Goal: Information Seeking & Learning: Learn about a topic

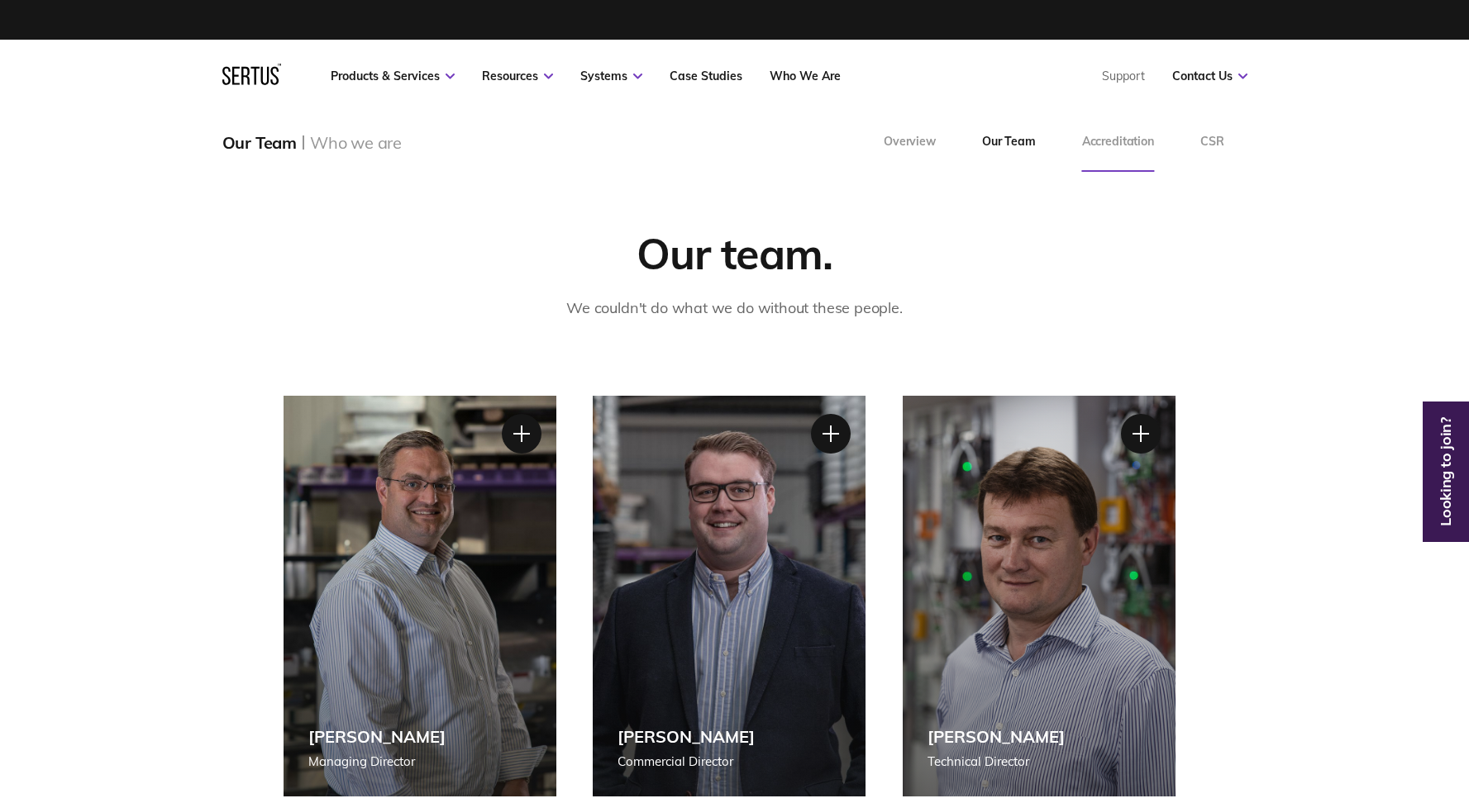
click at [1132, 143] on link "Accreditation" at bounding box center [1118, 142] width 118 height 60
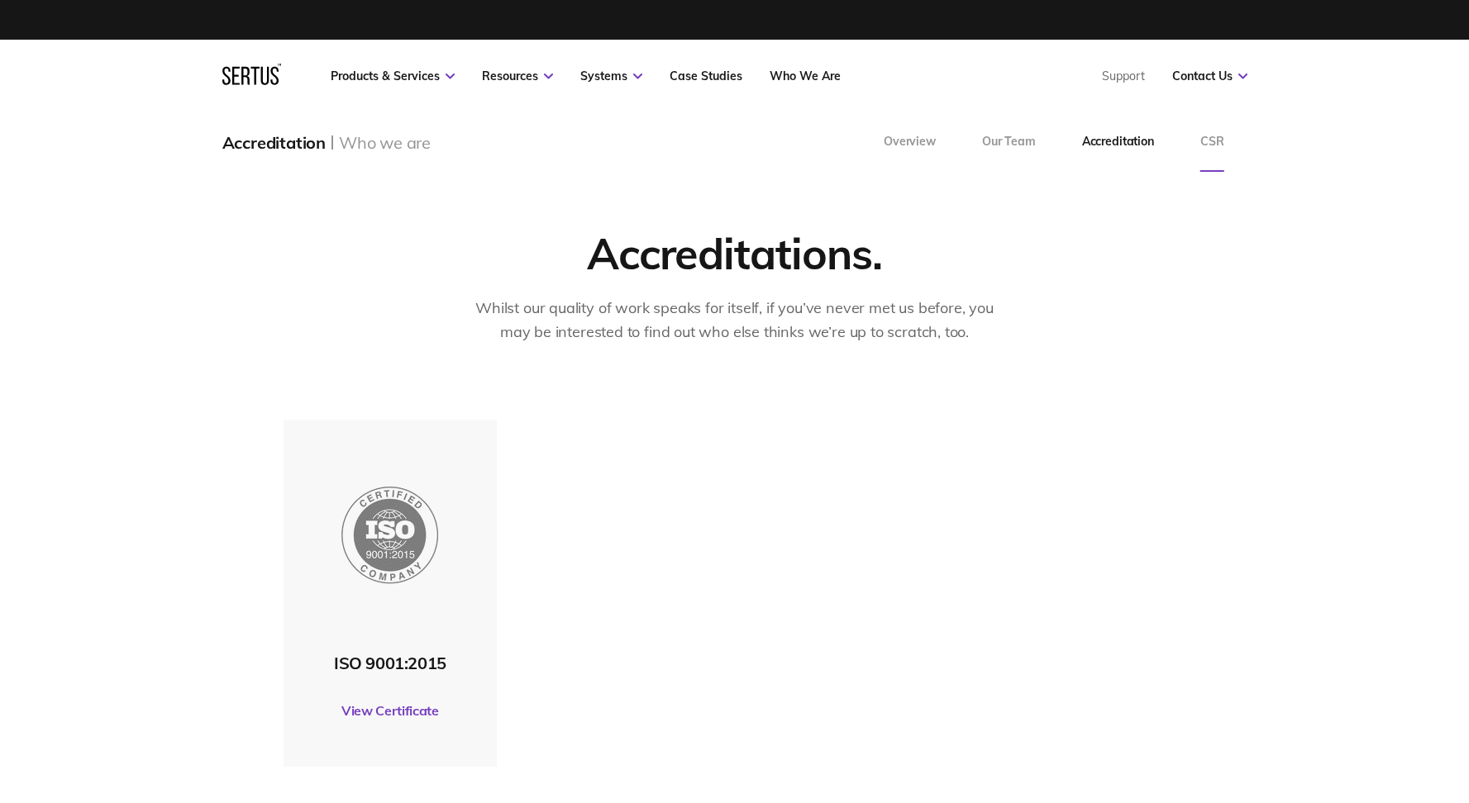
click at [1211, 138] on link "CSR" at bounding box center [1212, 142] width 70 height 60
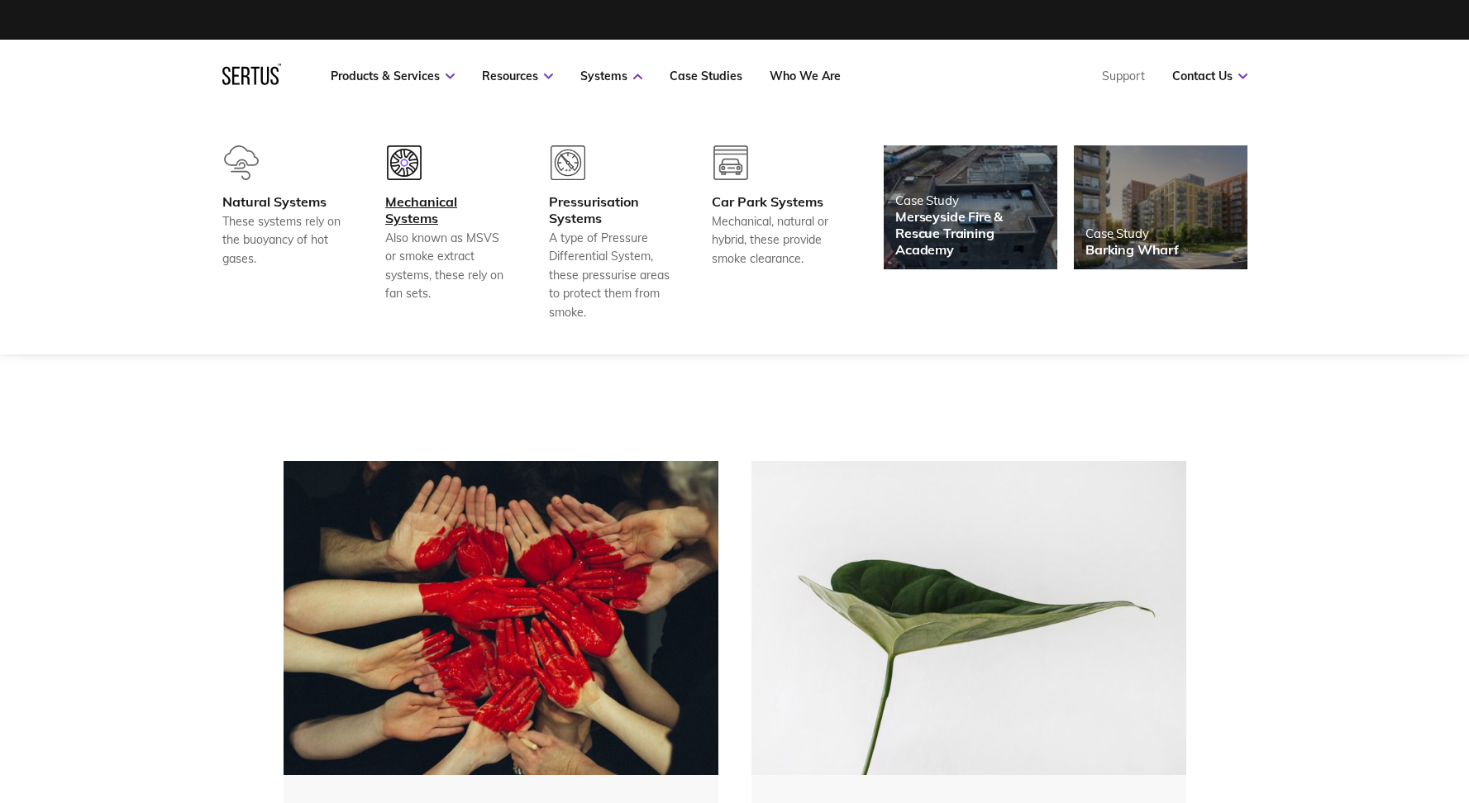
click at [405, 217] on div "Mechanical Systems" at bounding box center [446, 209] width 122 height 33
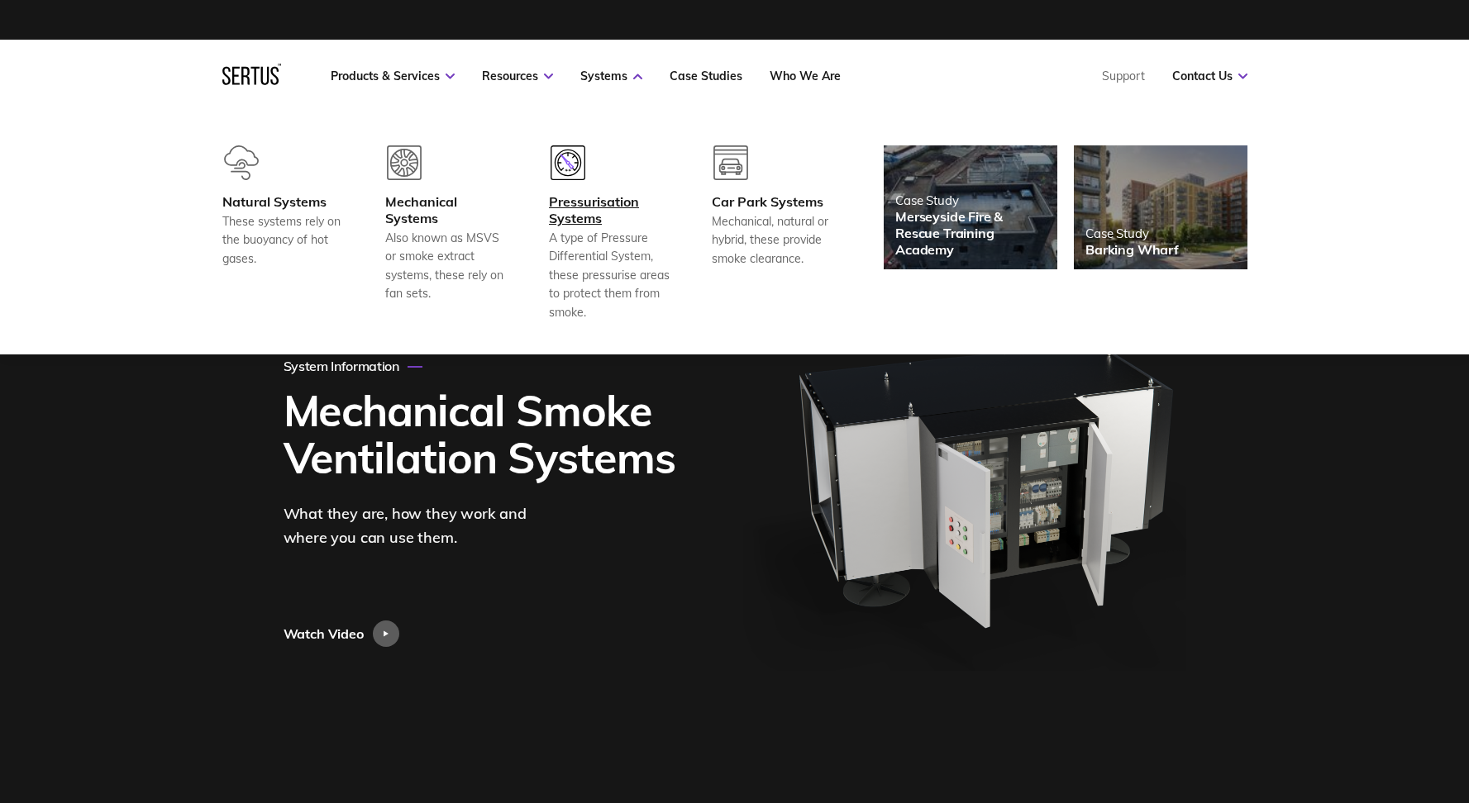
click at [583, 218] on div "Pressurisation Systems" at bounding box center [610, 209] width 122 height 33
click at [593, 202] on div "Pressurisation Systems" at bounding box center [610, 209] width 122 height 33
click at [581, 200] on div "Pressurisation Systems" at bounding box center [610, 209] width 122 height 33
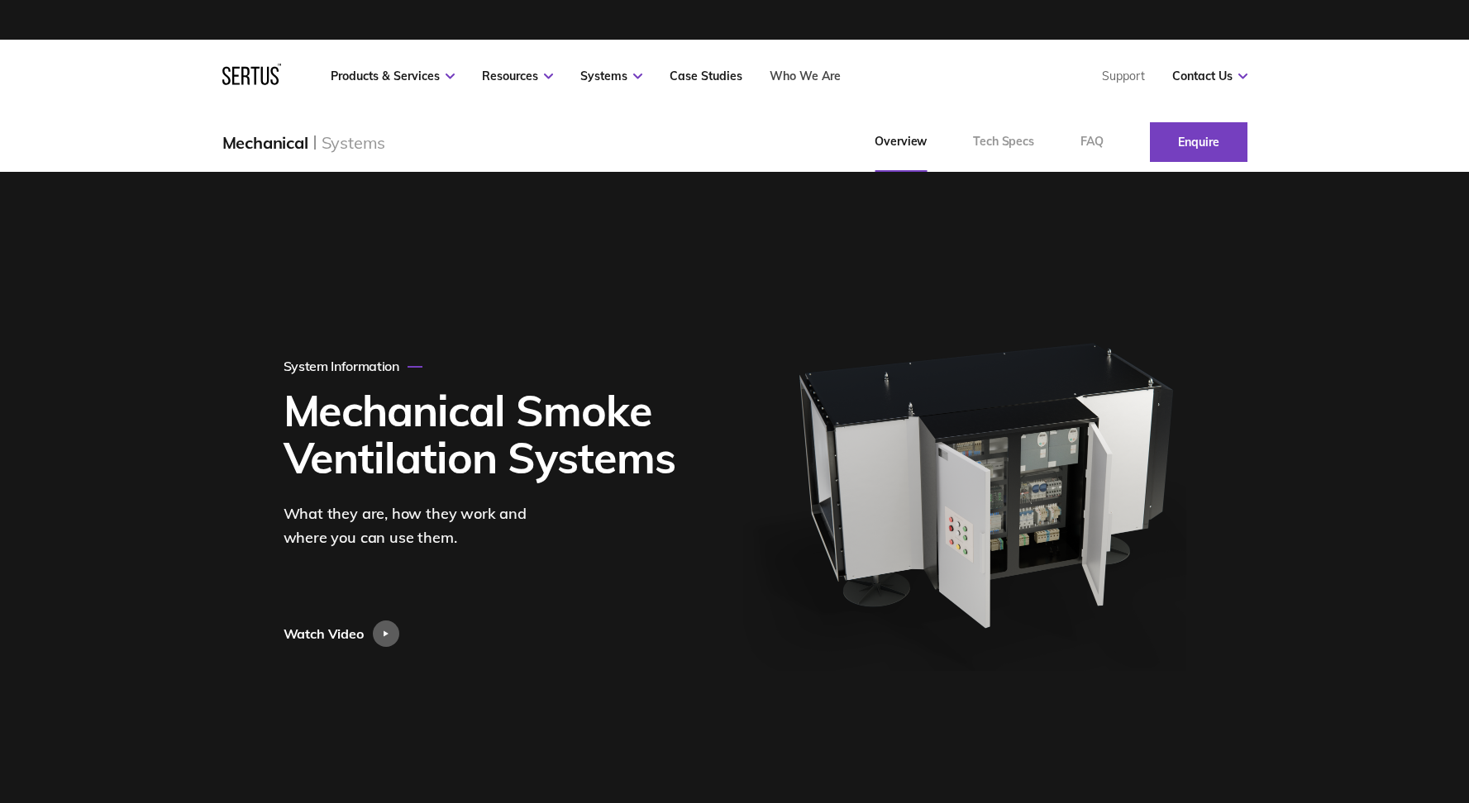
click at [812, 79] on link "Who We Are" at bounding box center [804, 76] width 71 height 15
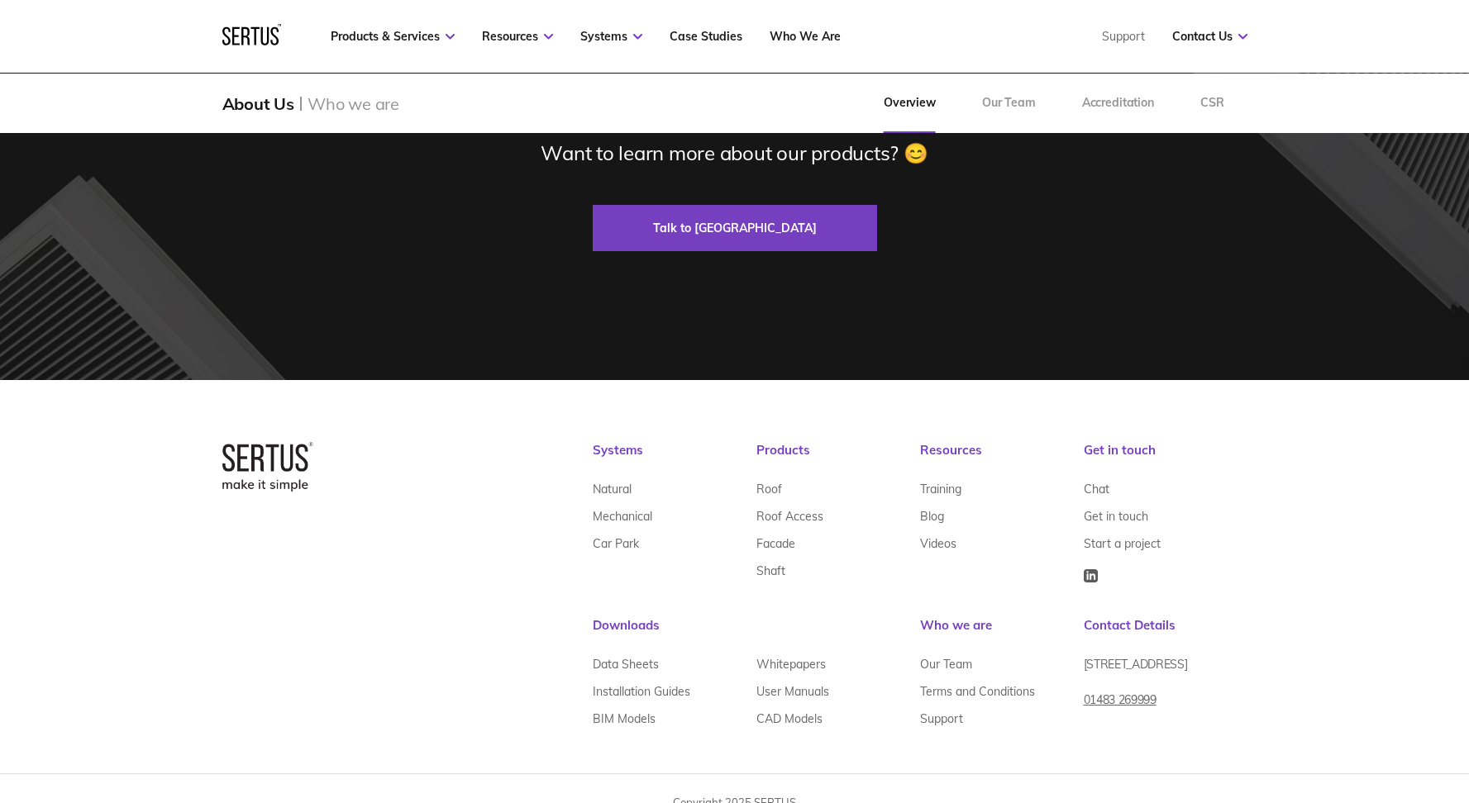
scroll to position [5230, 0]
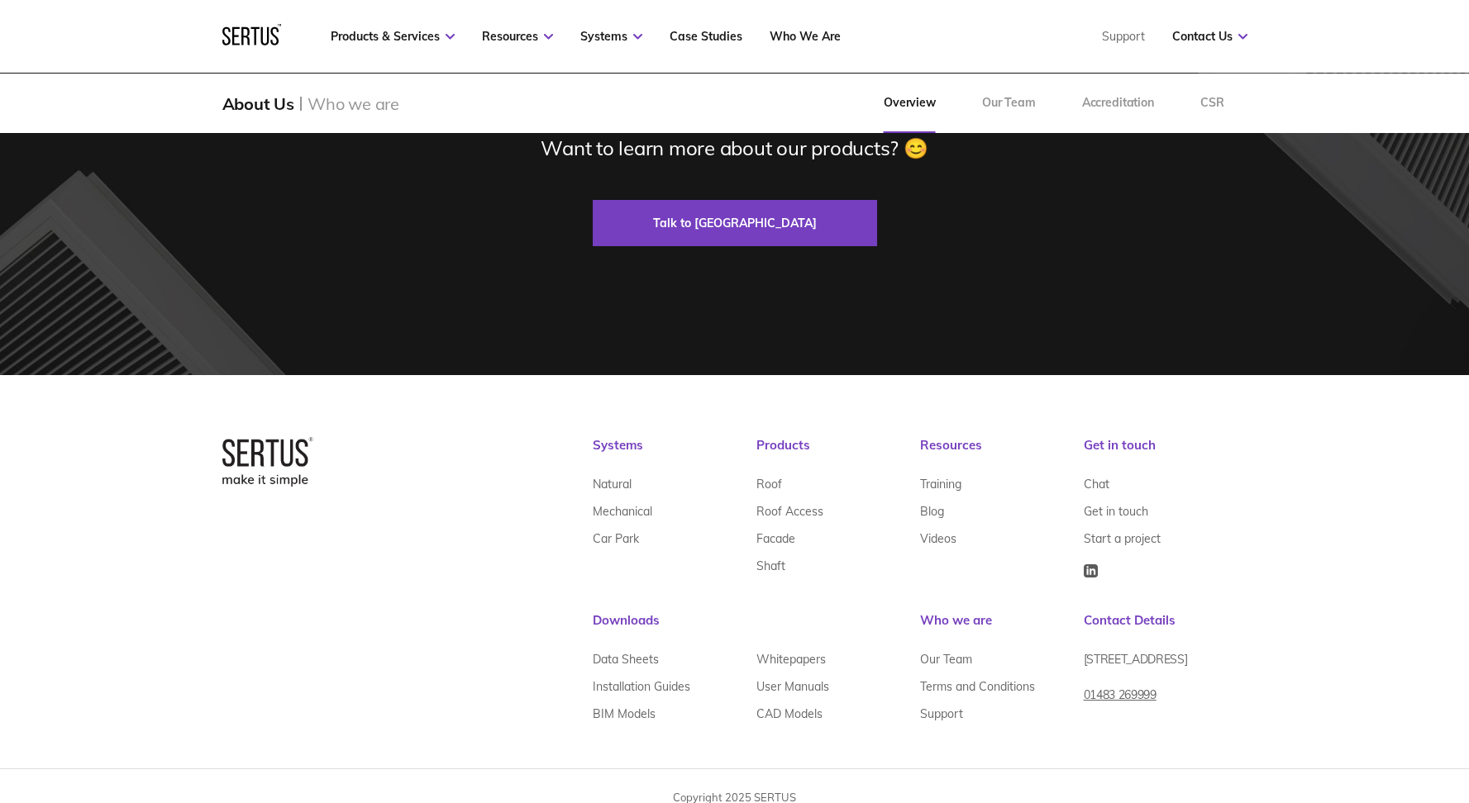
drag, startPoint x: 1081, startPoint y: 638, endPoint x: 1233, endPoint y: 650, distance: 152.5
click at [1233, 650] on div "Systems Natural Mechanical Car Park Products Roof Roof Access Facade Shaft Reso…" at bounding box center [920, 598] width 655 height 323
drag, startPoint x: 1233, startPoint y: 650, endPoint x: 1223, endPoint y: 659, distance: 14.0
click at [1223, 659] on div "[STREET_ADDRESS]" at bounding box center [1165, 665] width 164 height 40
drag, startPoint x: 1222, startPoint y: 655, endPoint x: 1085, endPoint y: 636, distance: 138.5
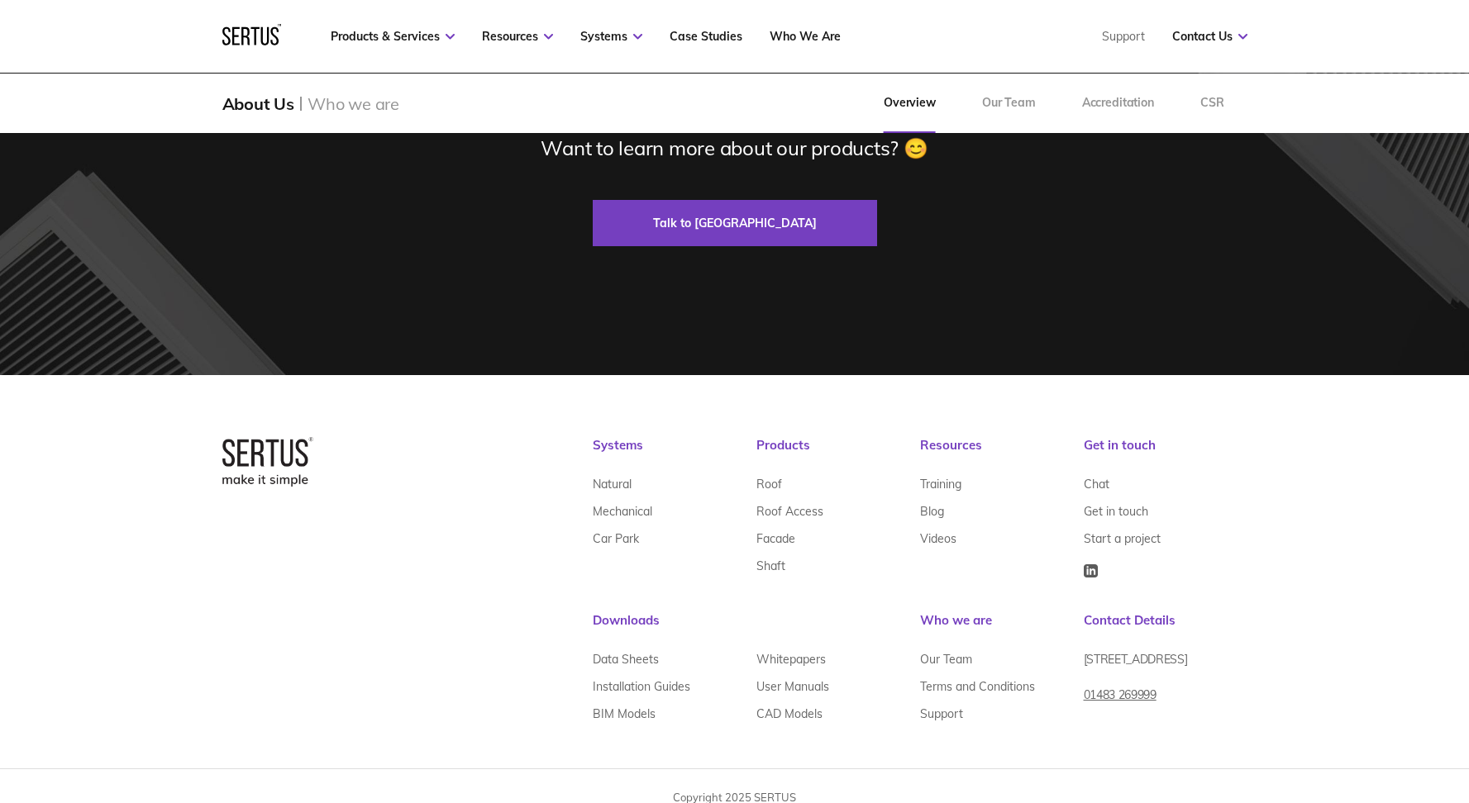
click at [1085, 652] on span "[STREET_ADDRESS]" at bounding box center [1135, 659] width 104 height 15
copy span "[STREET_ADDRESS]"
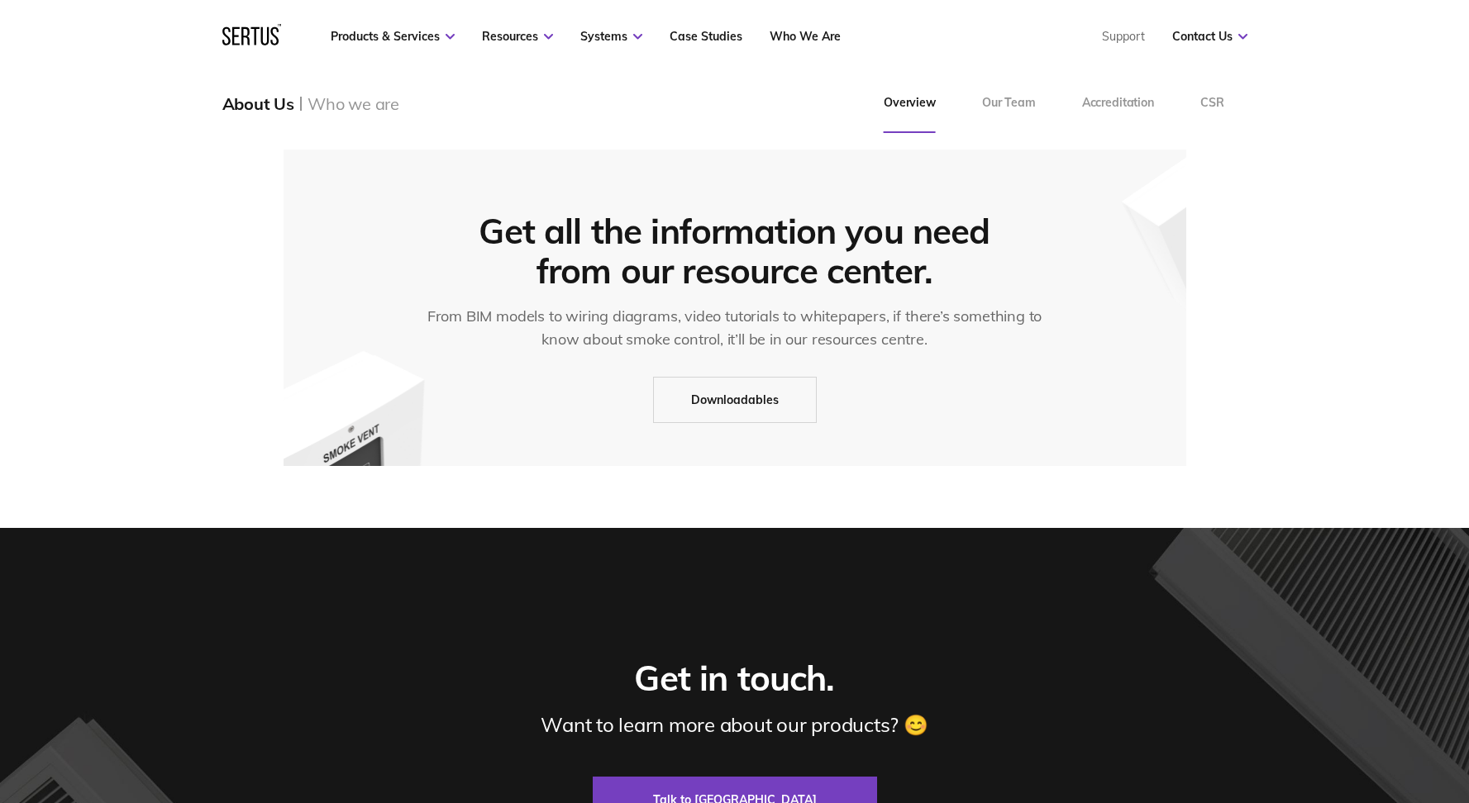
scroll to position [4651, 0]
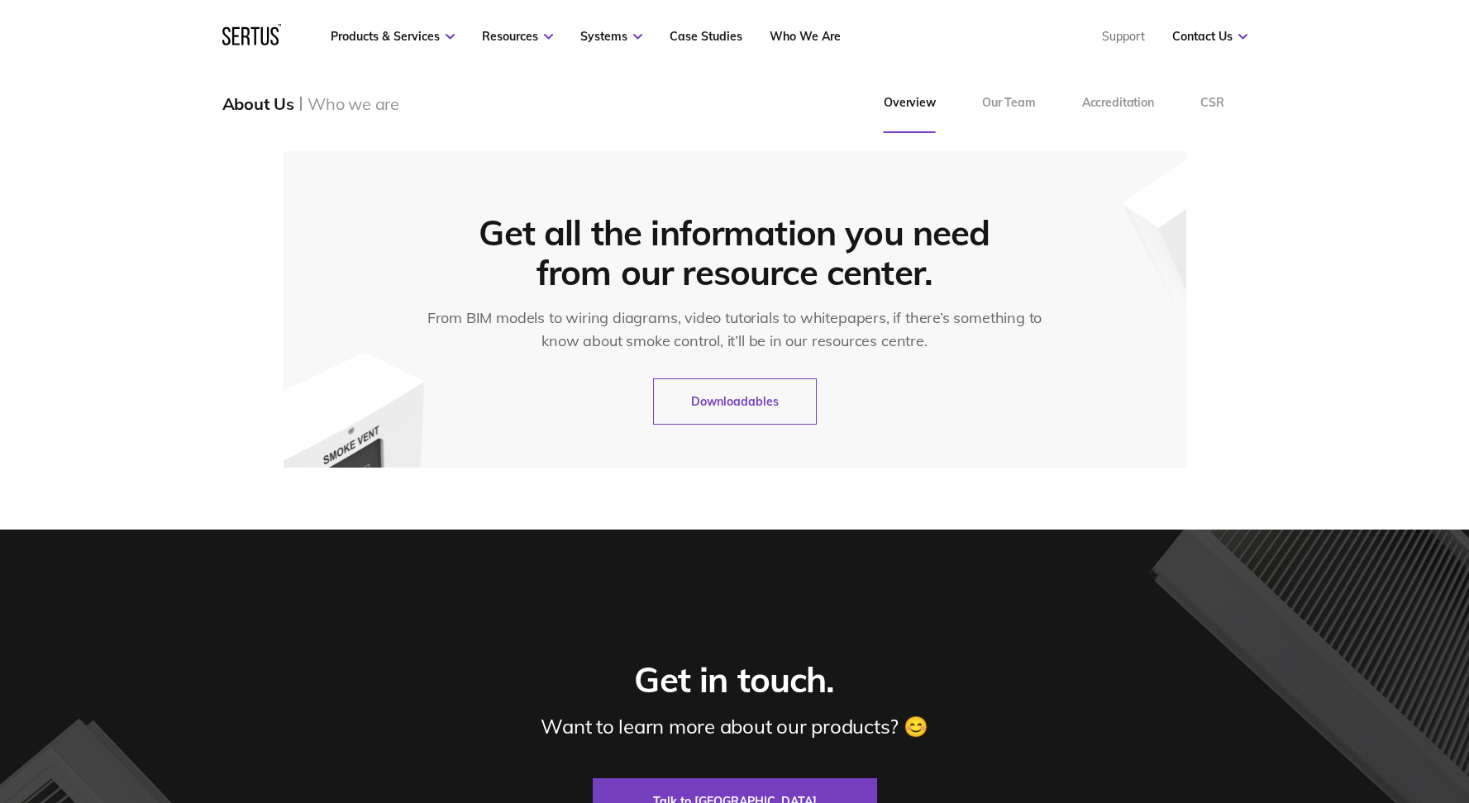
click at [745, 381] on link "Downloadables" at bounding box center [735, 402] width 164 height 46
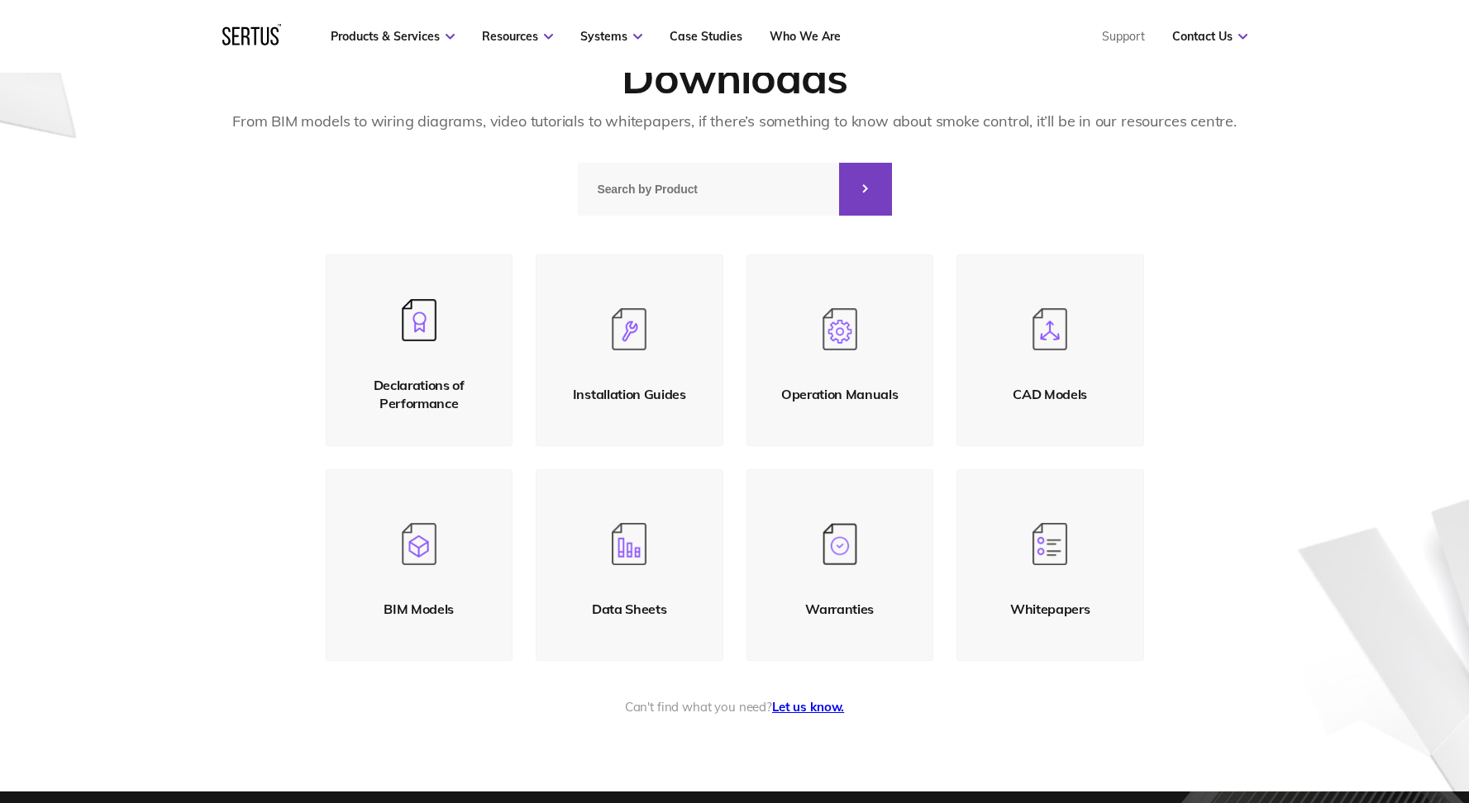
scroll to position [165, 0]
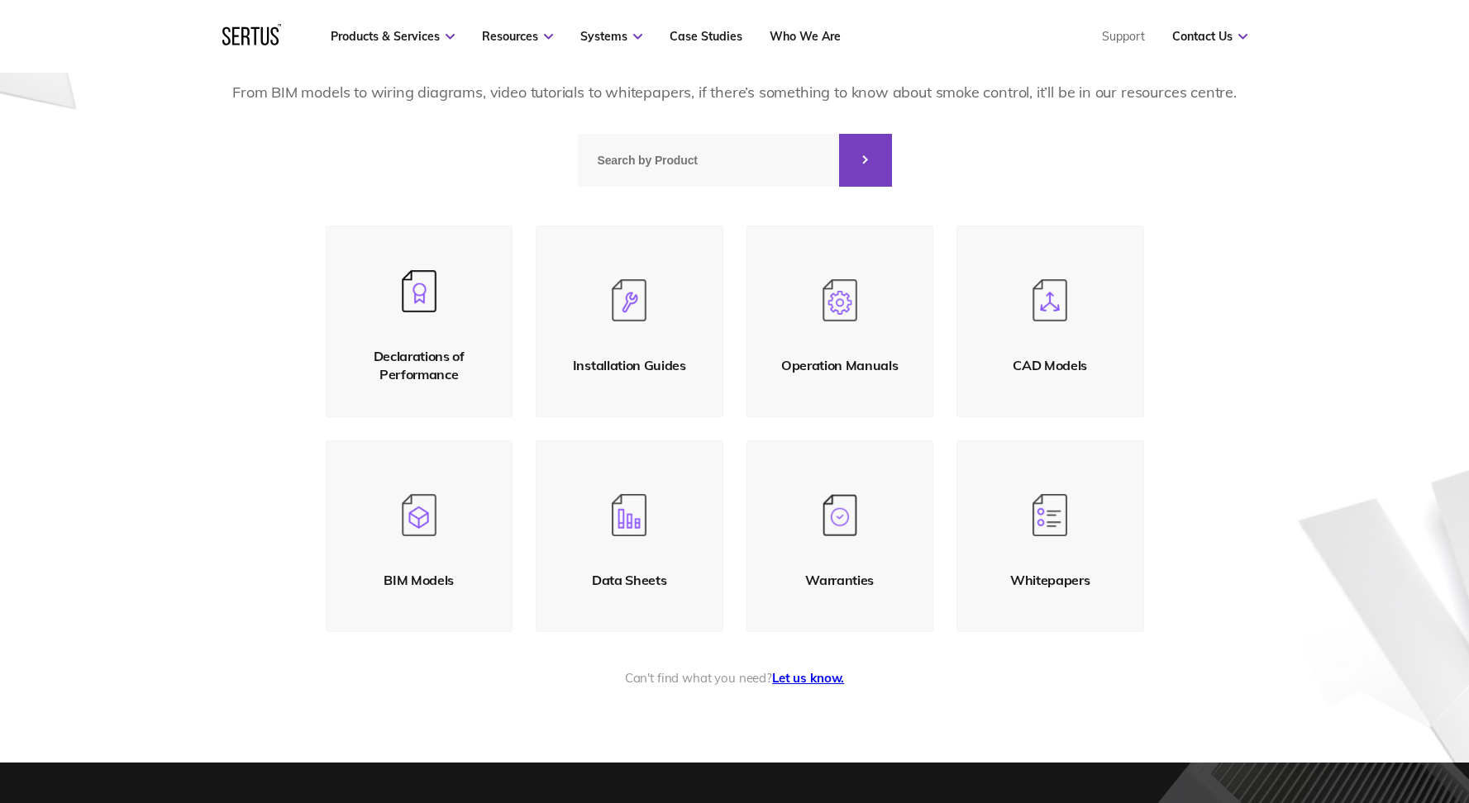
click at [1051, 522] on img at bounding box center [1049, 515] width 35 height 43
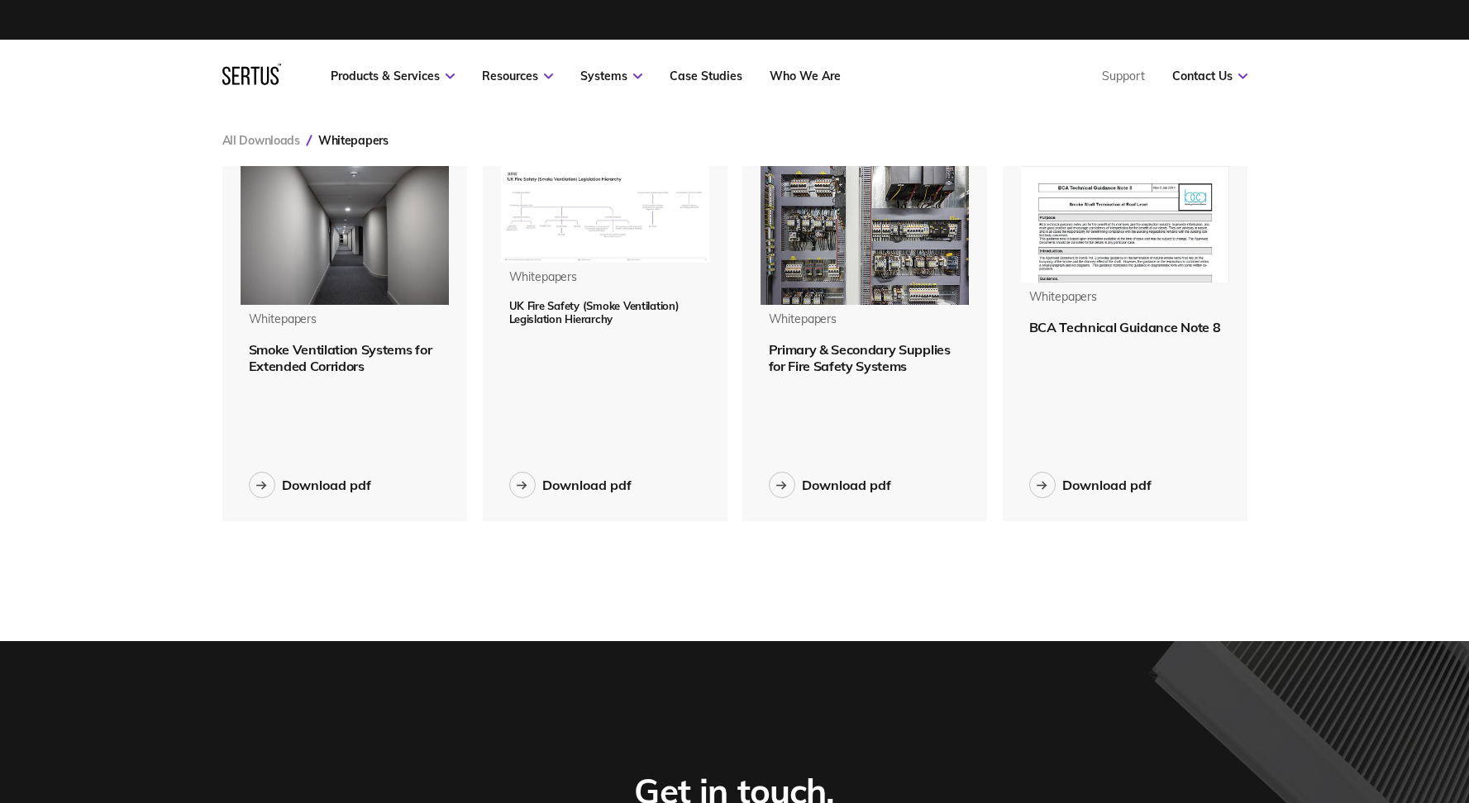
scroll to position [381, 1050]
click at [603, 310] on span "UK Fire Safety (Smoke Ventilation) Legislation Hierarchy" at bounding box center [594, 312] width 170 height 26
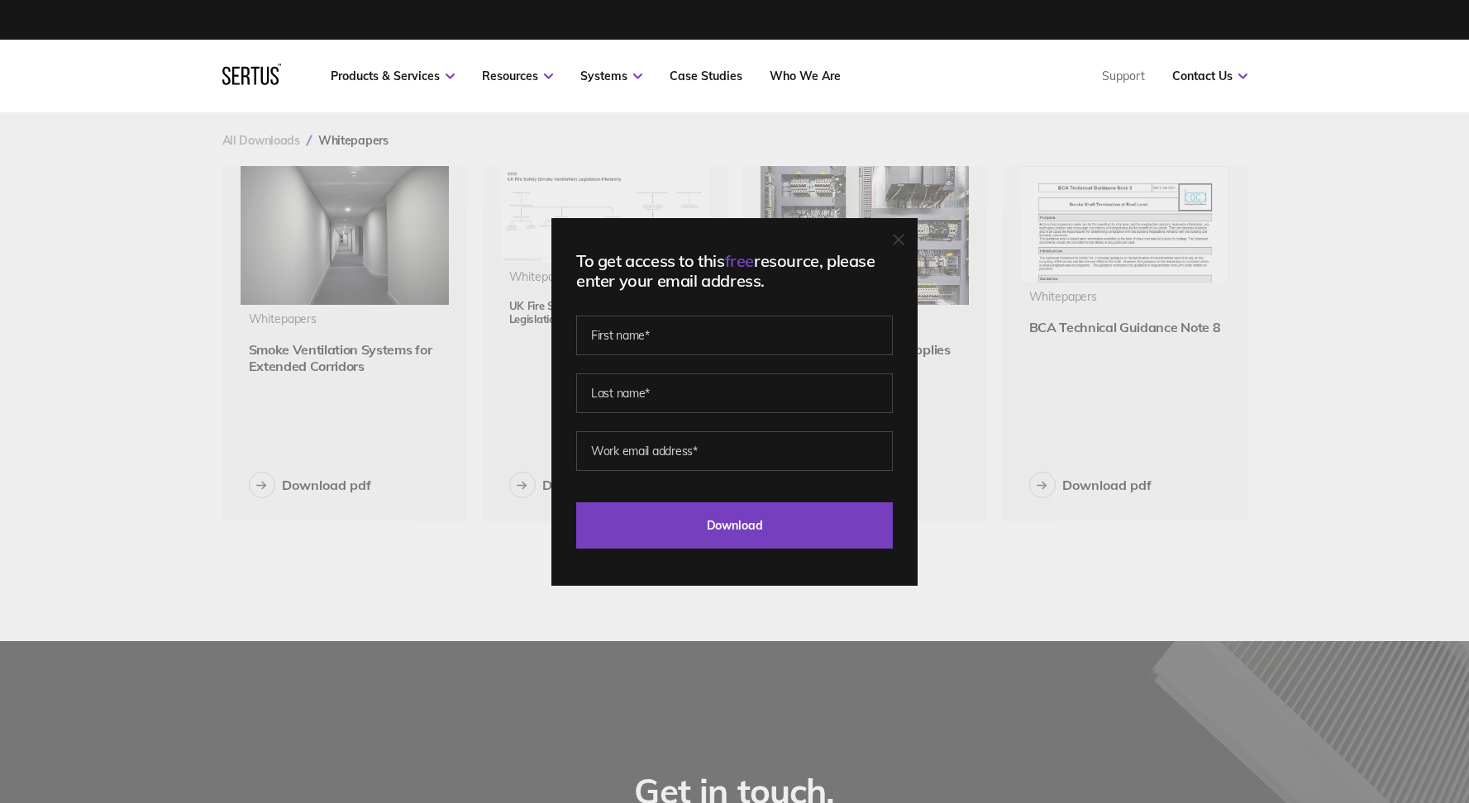
click at [904, 239] on icon at bounding box center [899, 240] width 12 height 12
